Goal: Transaction & Acquisition: Purchase product/service

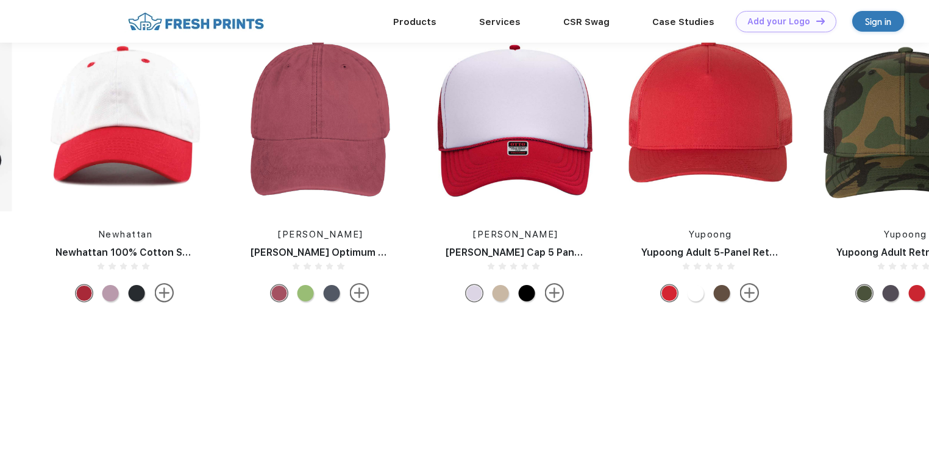
scroll to position [487, 0]
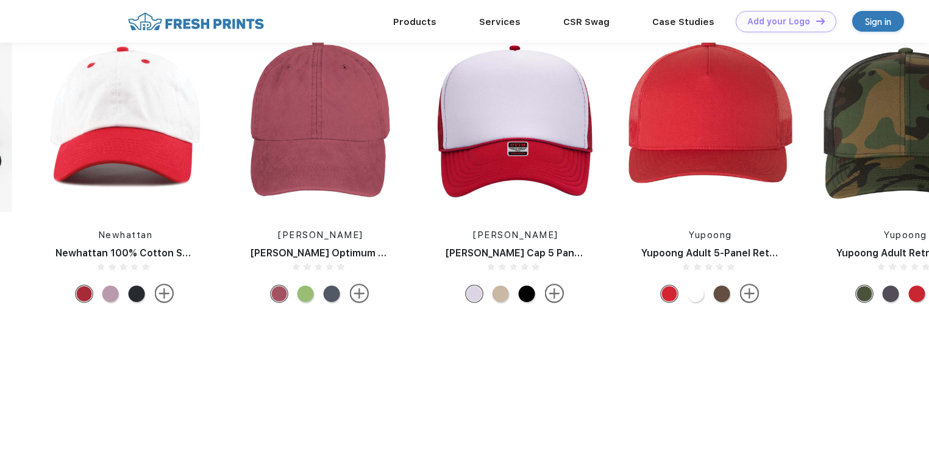
click at [310, 300] on div at bounding box center [305, 294] width 16 height 16
click at [303, 293] on div at bounding box center [305, 294] width 16 height 16
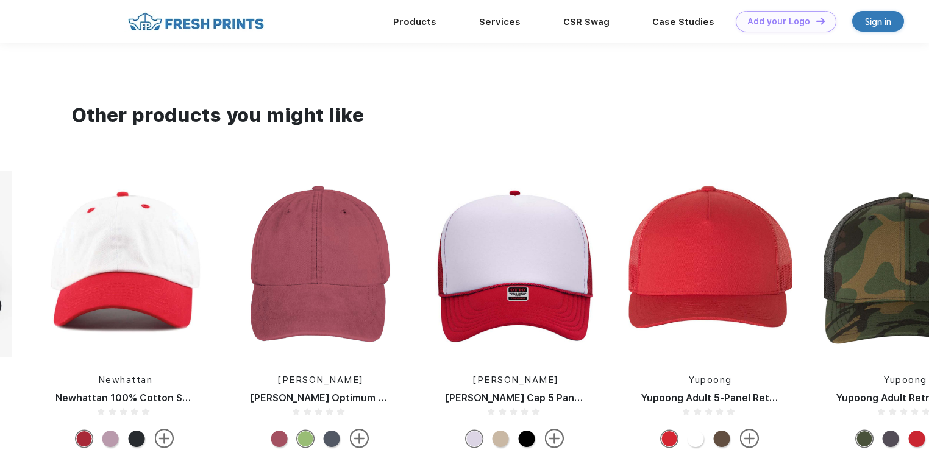
scroll to position [341, 0]
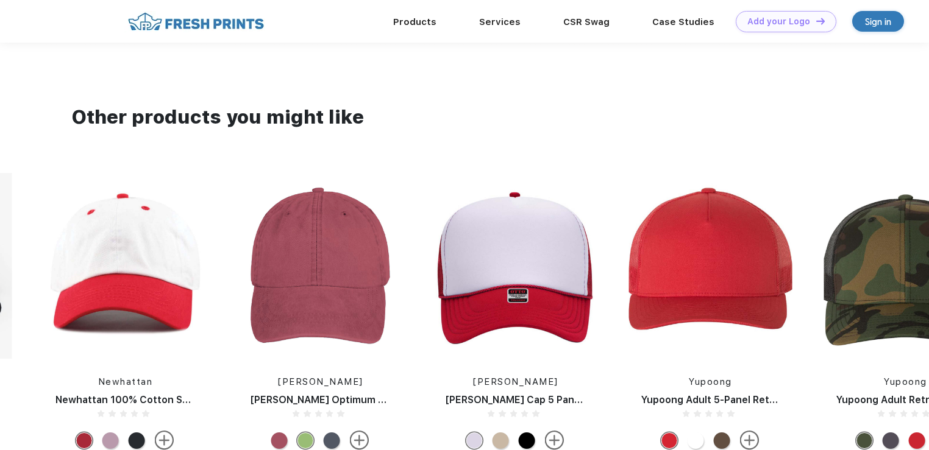
click at [332, 228] on img at bounding box center [319, 266] width 163 height 186
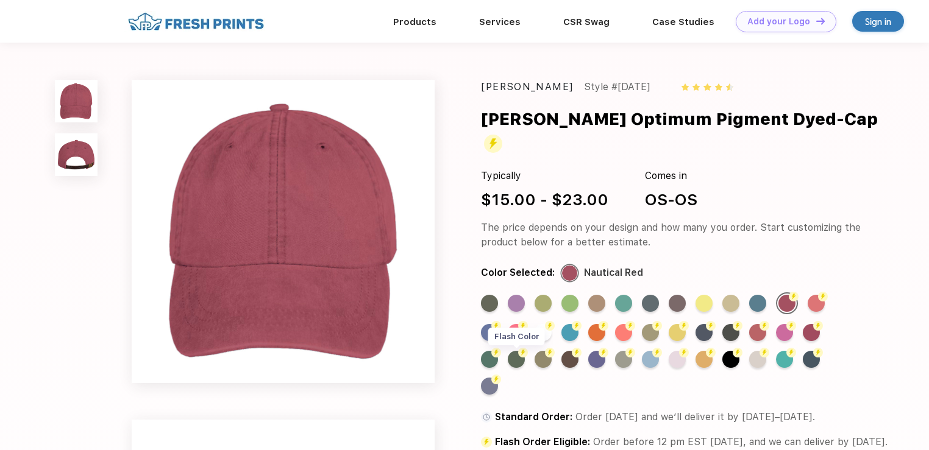
click at [522, 351] on div "Flash Color" at bounding box center [516, 359] width 17 height 17
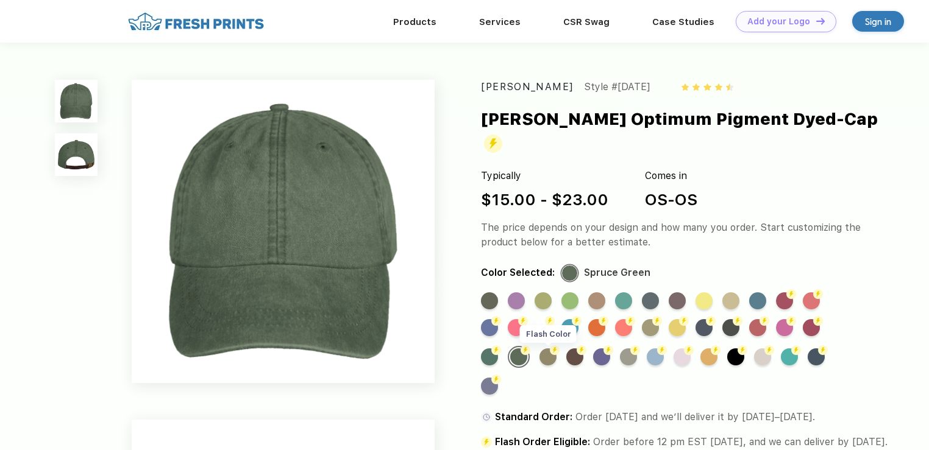
click at [545, 349] on div "Flash Color" at bounding box center [547, 357] width 17 height 17
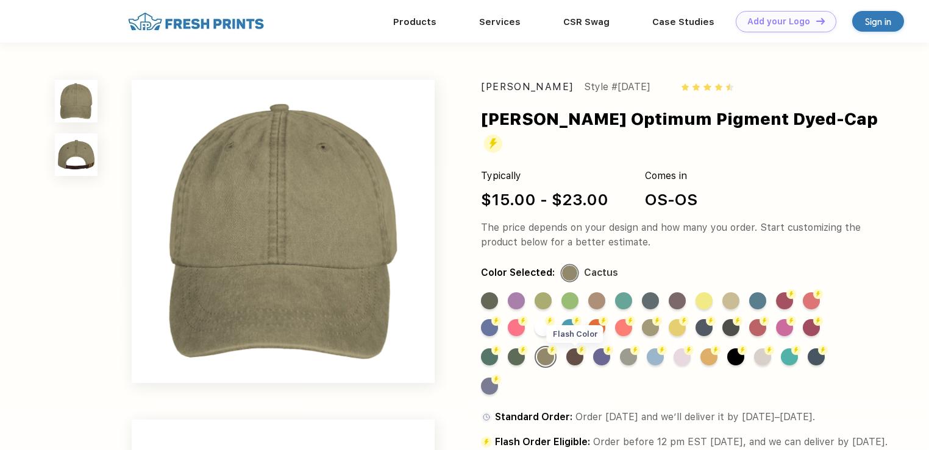
click at [568, 349] on div "Flash Color" at bounding box center [574, 357] width 17 height 17
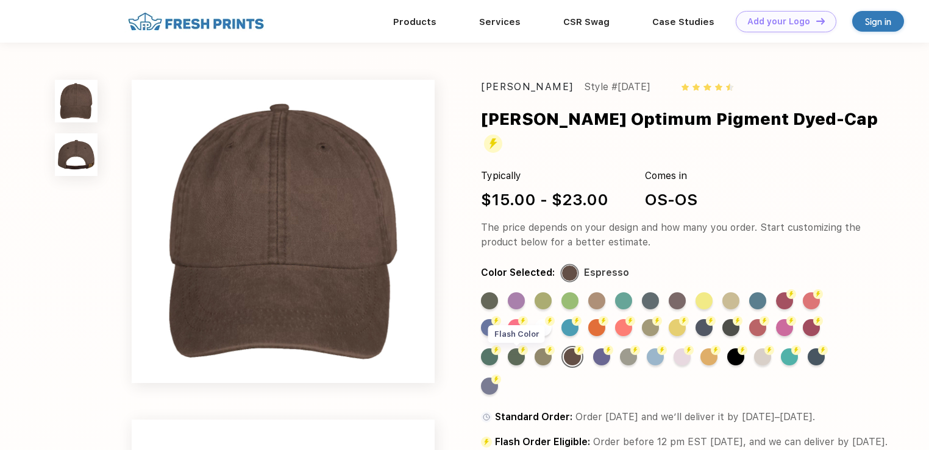
click at [517, 349] on div "Flash Color" at bounding box center [516, 357] width 17 height 17
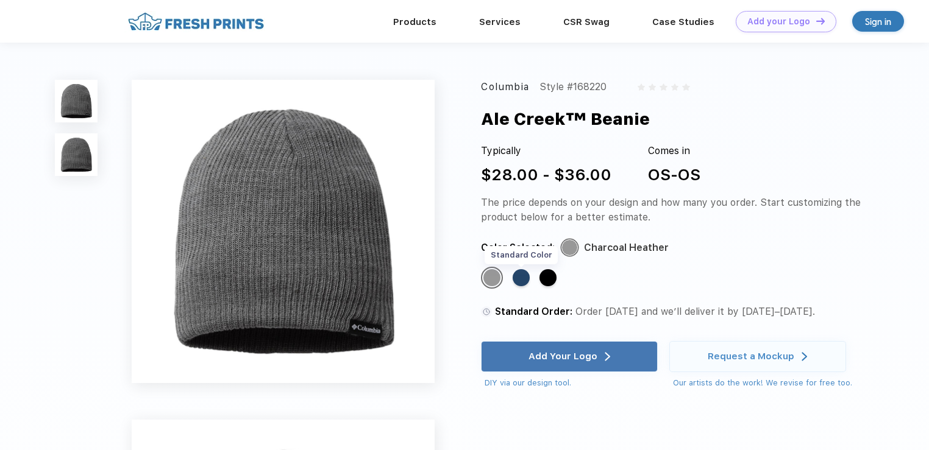
click at [526, 279] on div "Standard Color" at bounding box center [520, 277] width 17 height 17
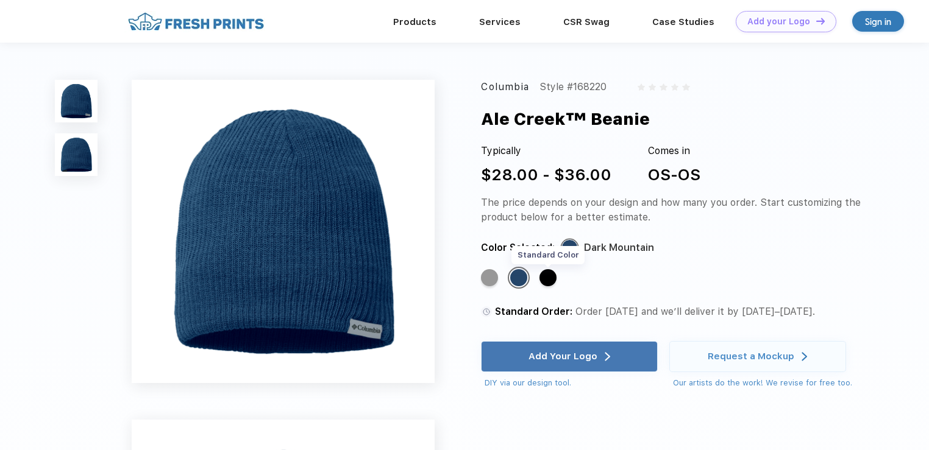
click at [550, 283] on div "Standard Color" at bounding box center [547, 277] width 17 height 17
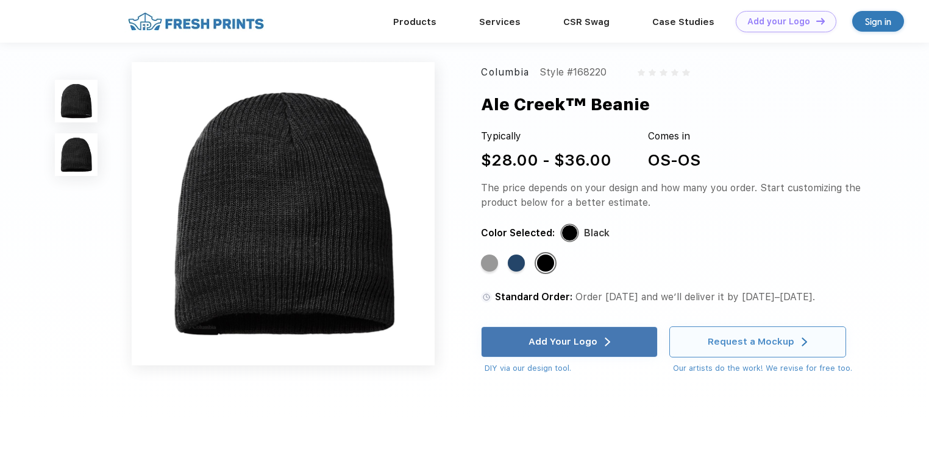
scroll to position [341, 0]
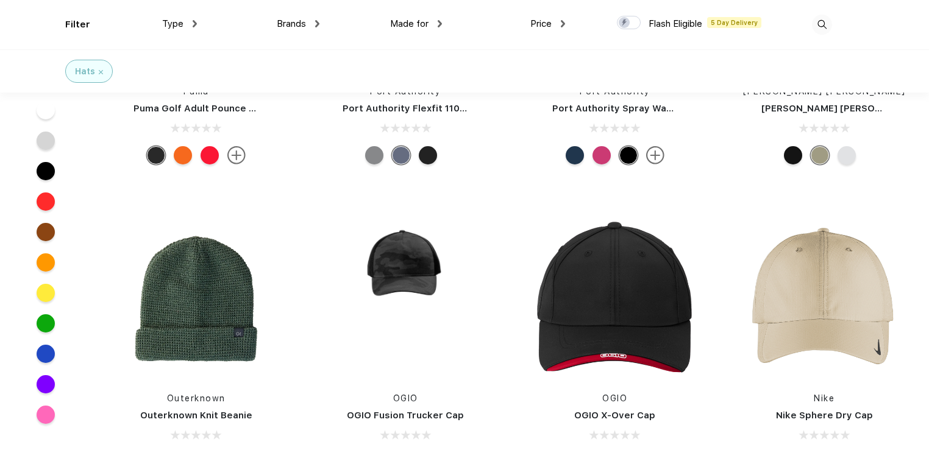
scroll to position [5752, 0]
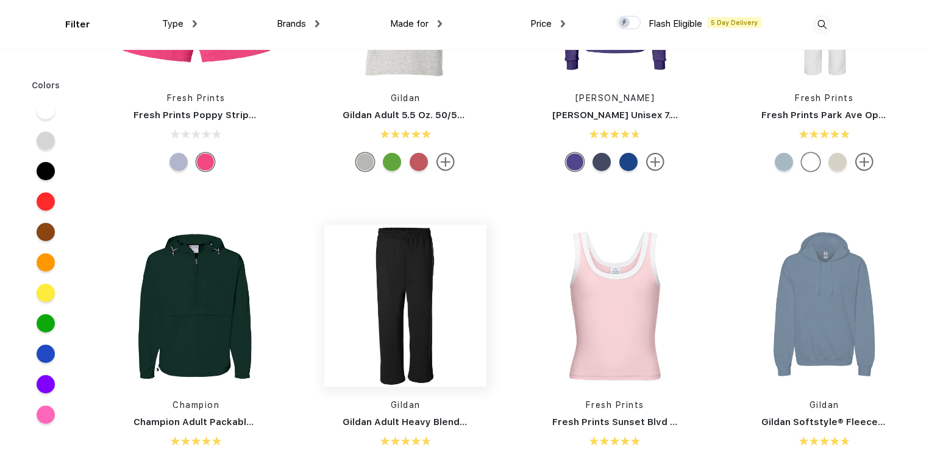
scroll to position [2730, 0]
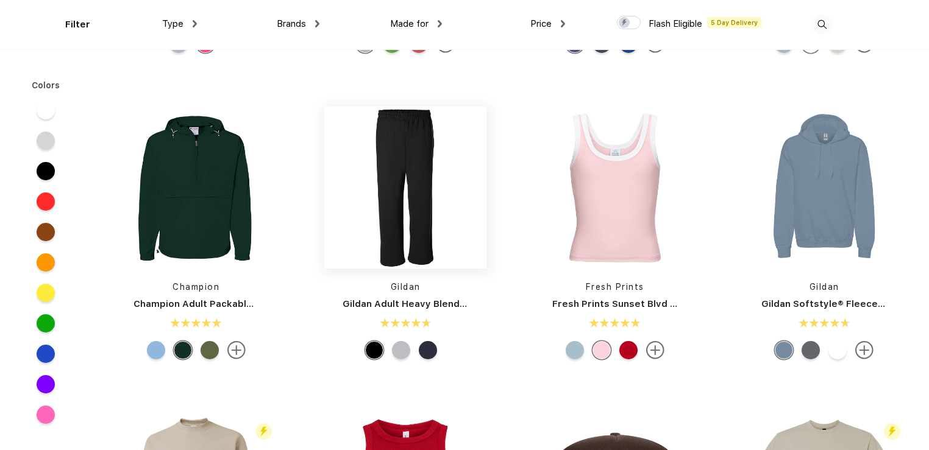
click at [402, 141] on img at bounding box center [405, 188] width 162 height 162
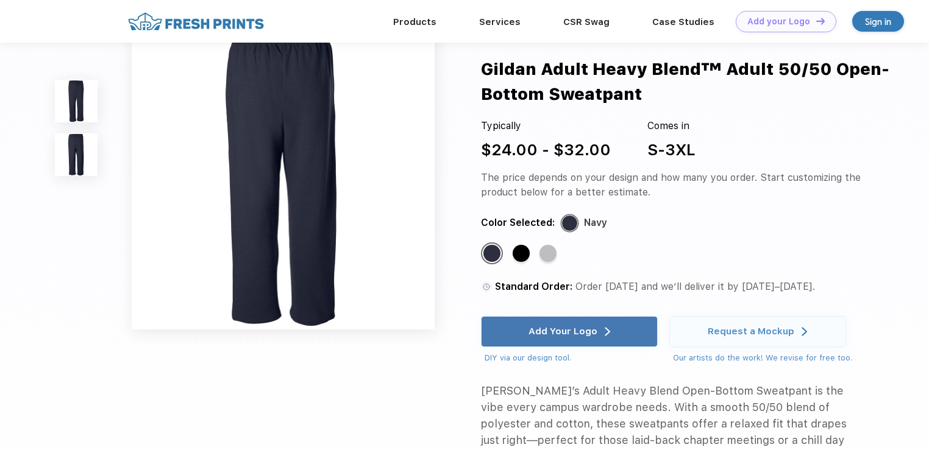
scroll to position [292, 0]
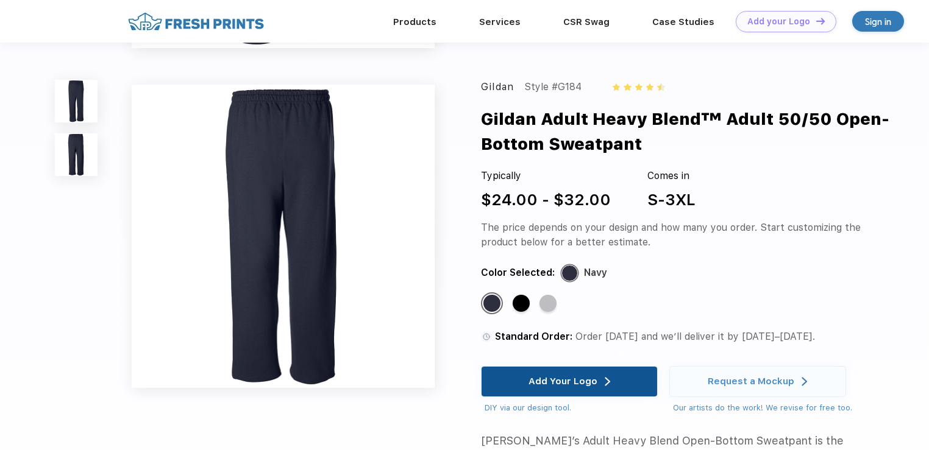
click at [592, 384] on div "Add Your Logo" at bounding box center [562, 381] width 69 height 12
